Goal: Information Seeking & Learning: Learn about a topic

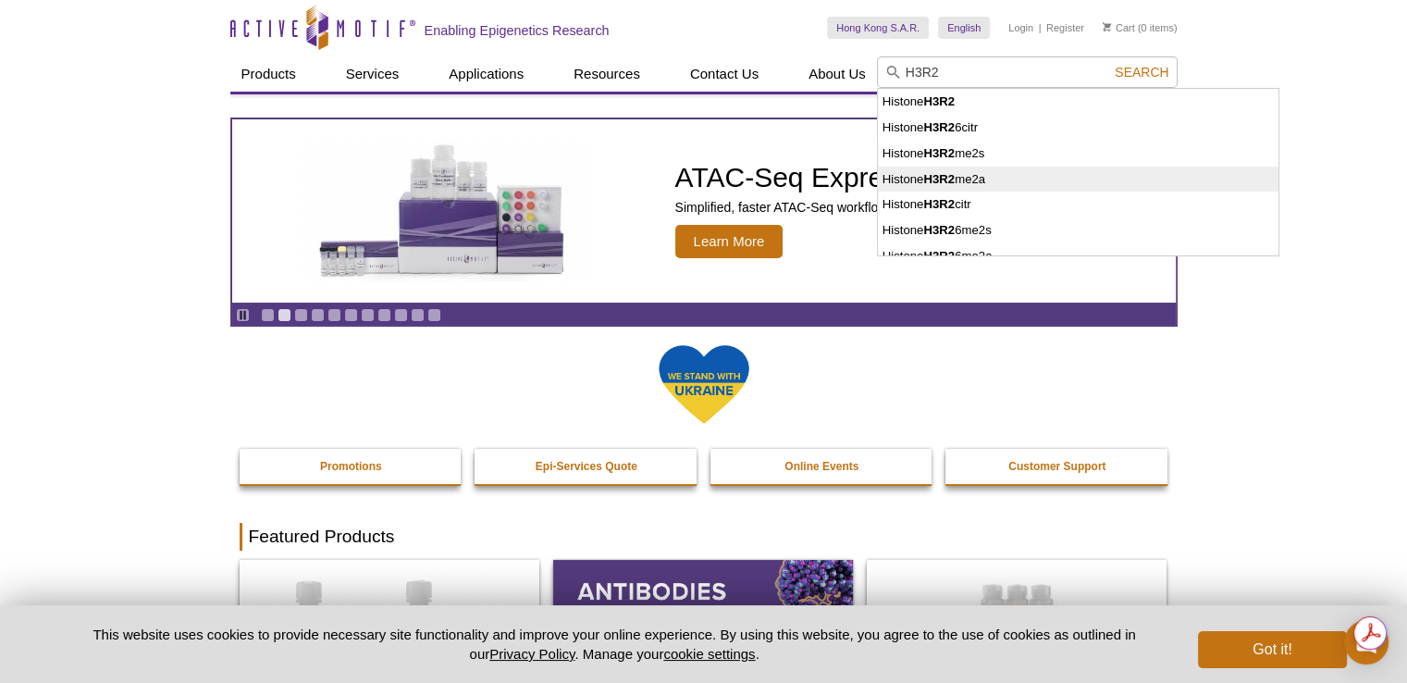
click at [962, 173] on li "Histone H3R2 me2a" at bounding box center [1078, 180] width 401 height 26
type input "Histone H3R2me2a"
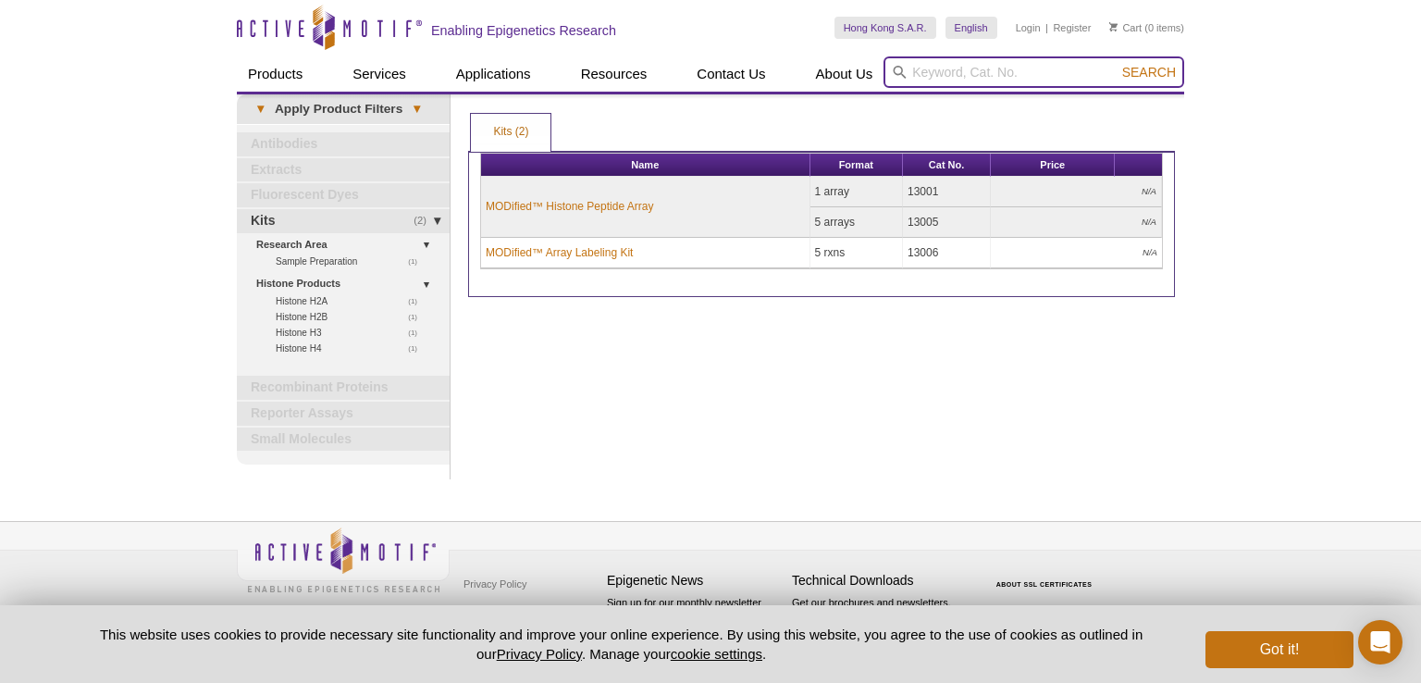
click at [1018, 76] on input "search" at bounding box center [1033, 71] width 301 height 31
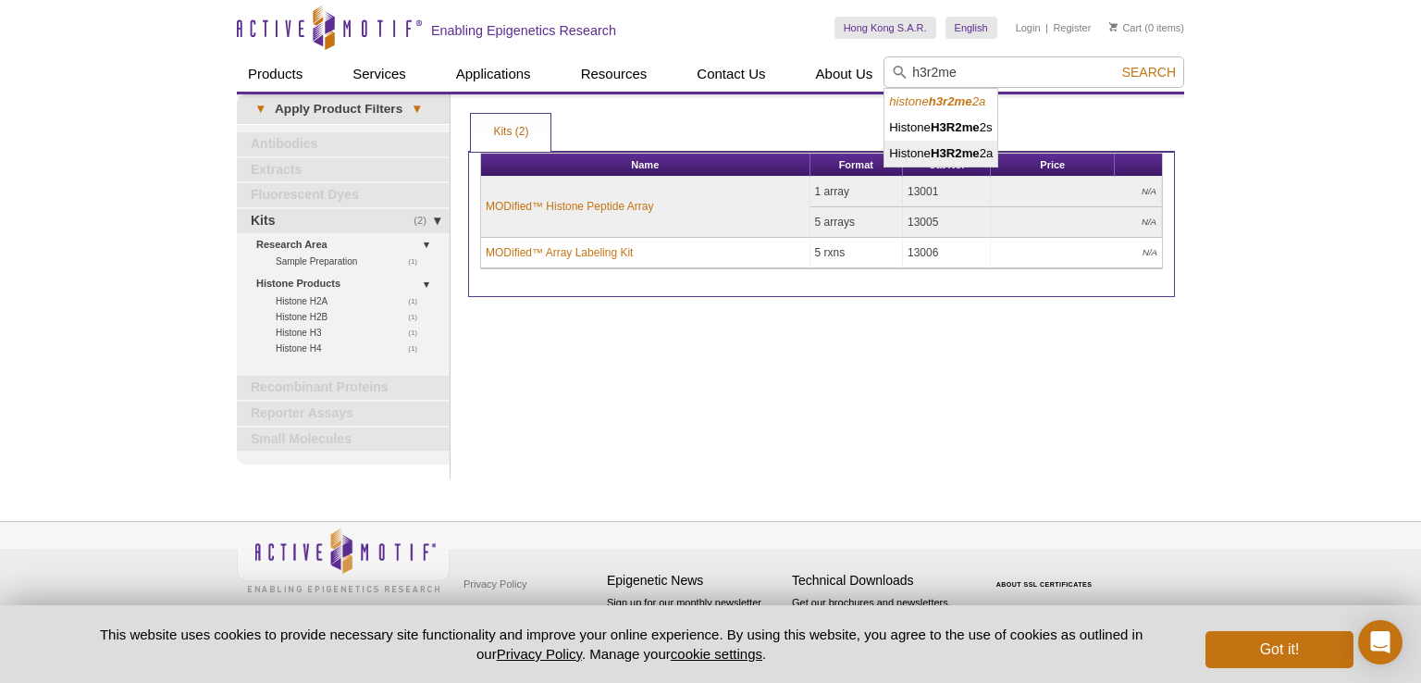
click at [954, 157] on strong "H3R2me" at bounding box center [955, 153] width 49 height 14
type input "Histone H3R2me2a"
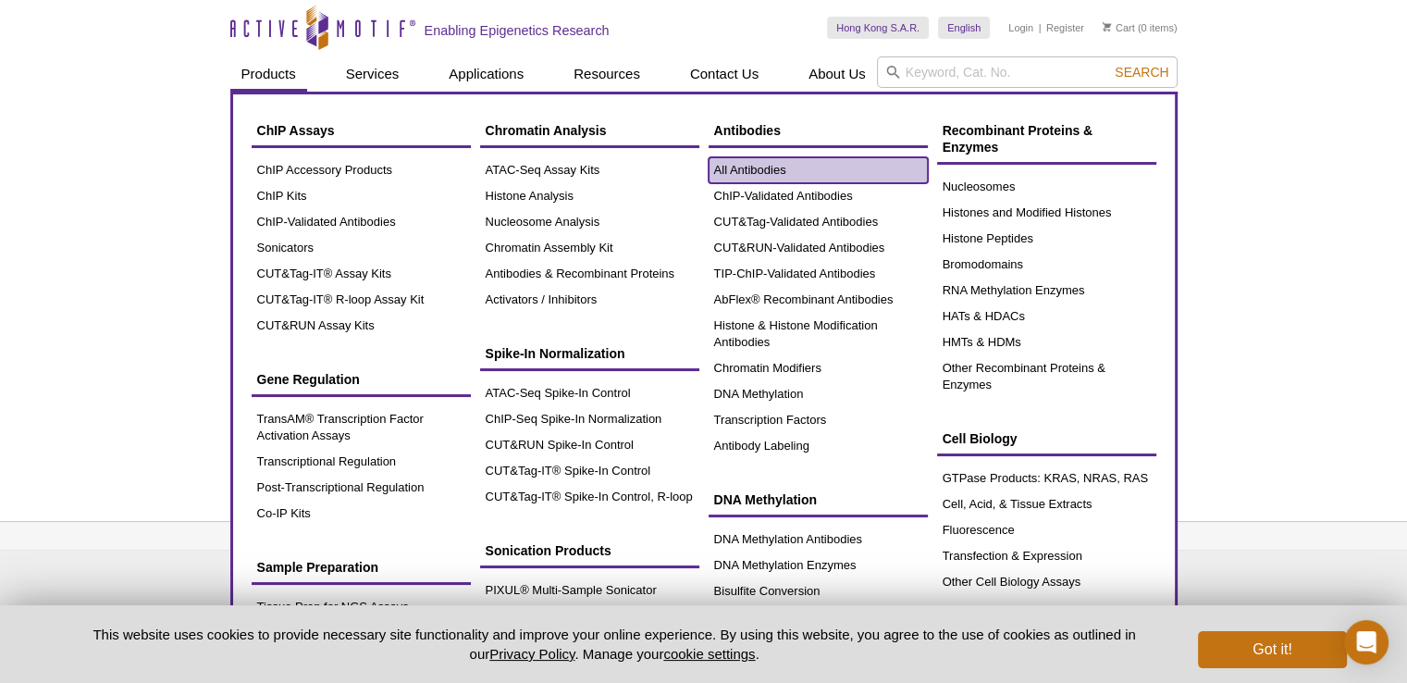
click at [755, 179] on link "All Antibodies" at bounding box center [818, 170] width 219 height 26
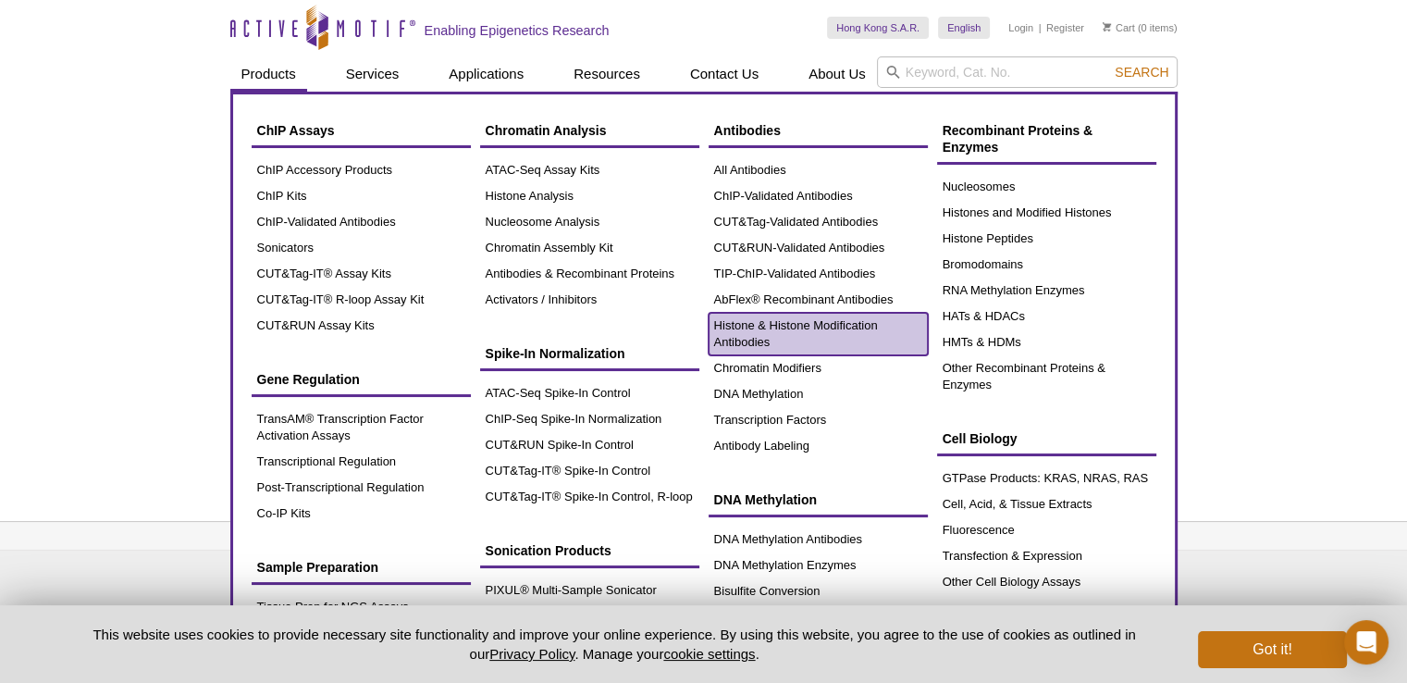
click at [766, 331] on link "Histone & Histone Modification Antibodies" at bounding box center [818, 334] width 219 height 43
click at [761, 320] on link "Histone & Histone Modification Antibodies" at bounding box center [818, 334] width 219 height 43
click at [759, 334] on link "Histone & Histone Modification Antibodies" at bounding box center [818, 334] width 219 height 43
